Goal: Navigation & Orientation: Find specific page/section

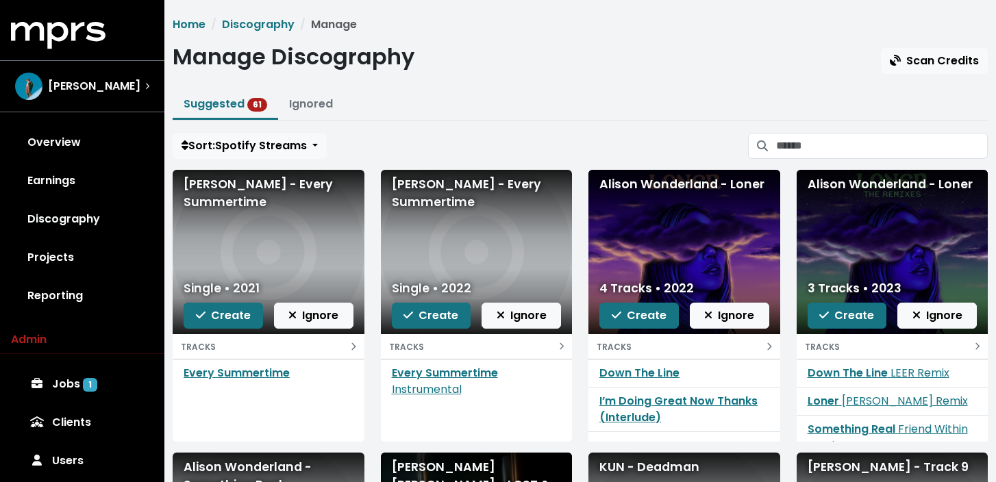
scroll to position [93, 0]
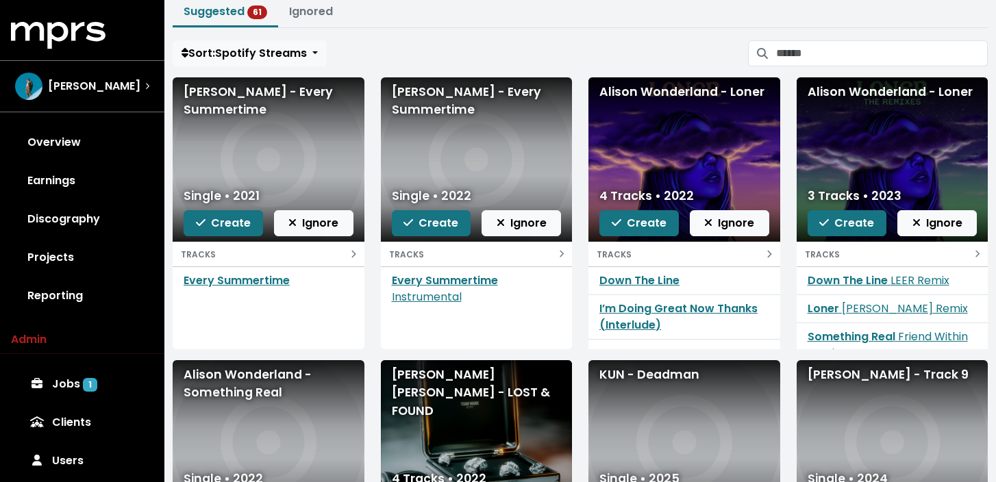
click at [95, 90] on span "[PERSON_NAME]" at bounding box center [94, 86] width 93 height 16
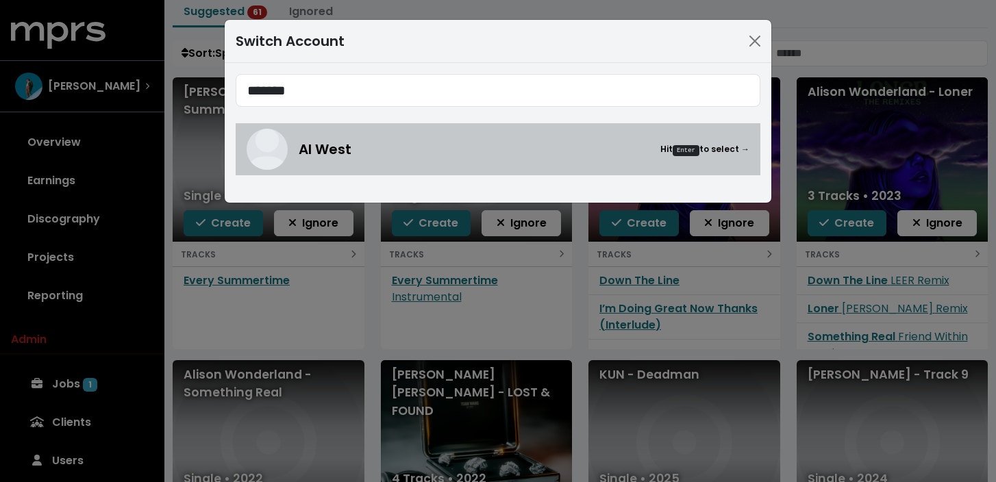
type input "*******"
click at [386, 160] on div "Al West Hit Enter to select →" at bounding box center [498, 149] width 503 height 41
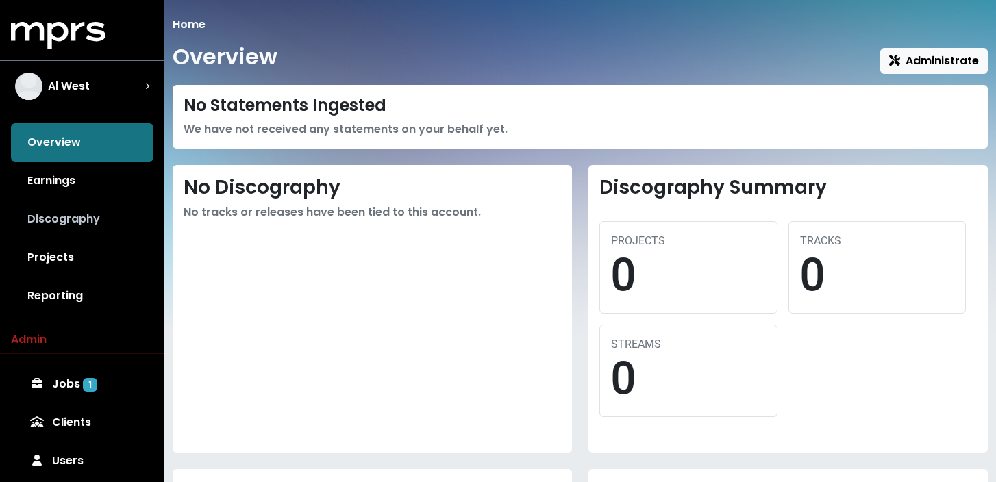
click at [101, 224] on link "Discography" at bounding box center [82, 219] width 143 height 38
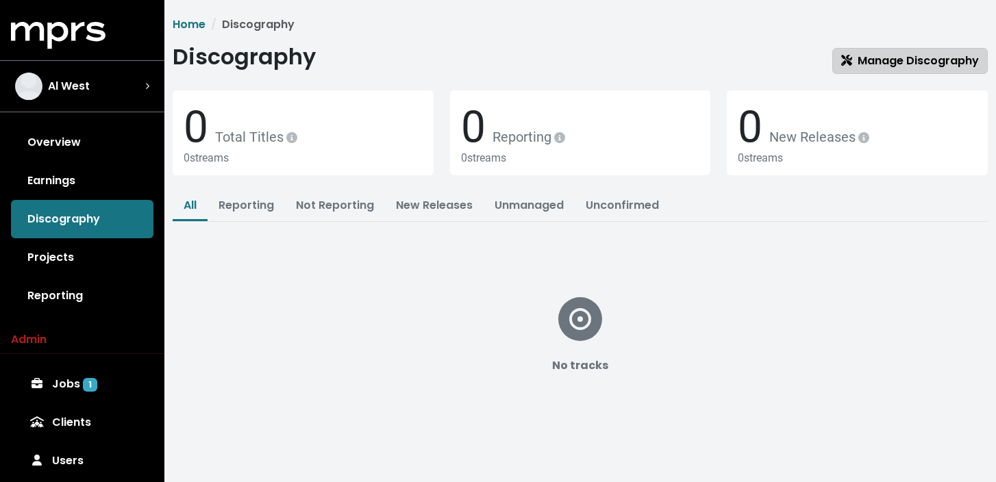
click at [896, 70] on link "Manage Discography" at bounding box center [911, 61] width 156 height 26
